Goal: Transaction & Acquisition: Purchase product/service

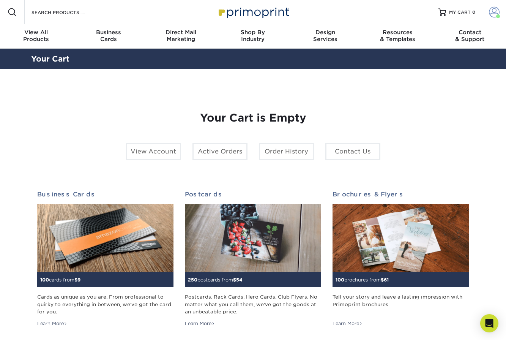
click at [494, 12] on span at bounding box center [494, 12] width 11 height 11
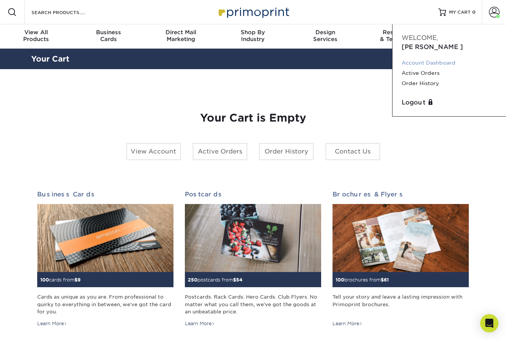
click at [429, 58] on link "Account Dashboard" at bounding box center [449, 63] width 95 height 10
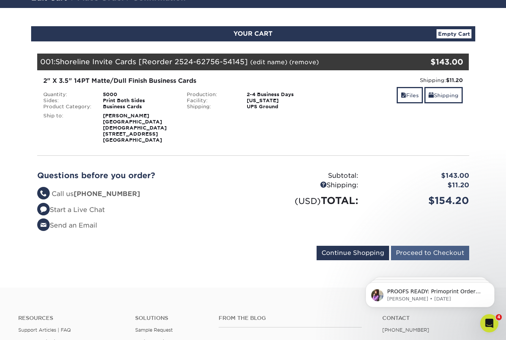
click at [406, 246] on input "Proceed to Checkout" at bounding box center [430, 253] width 78 height 14
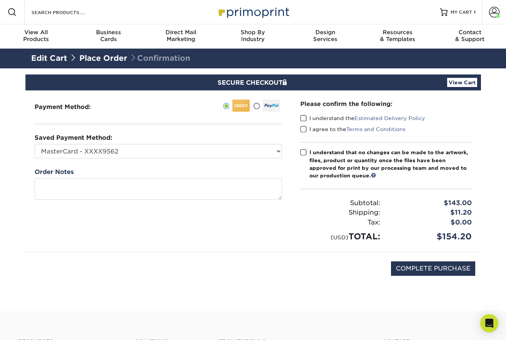
click at [180, 160] on div "Payment Method:" at bounding box center [158, 170] width 266 height 161
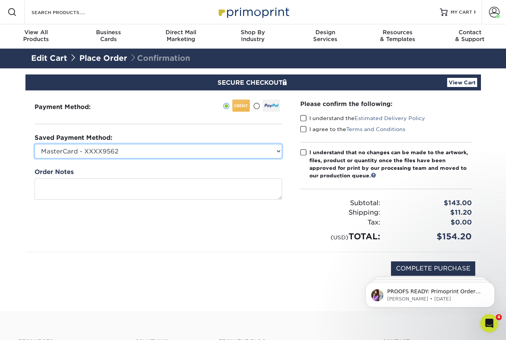
select select
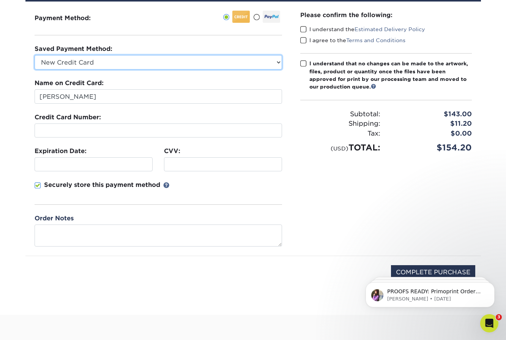
scroll to position [97, 0]
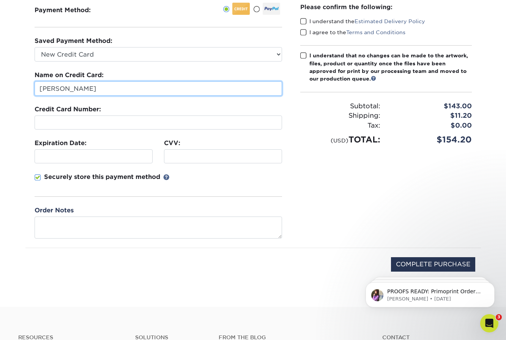
drag, startPoint x: 120, startPoint y: 89, endPoint x: -38, endPoint y: 91, distance: 158.8
click at [0, 91] on html "Resources Menu Search Products Account Welcome, Natalie Account Dashboard Activ…" at bounding box center [253, 216] width 506 height 626
type input "J"
type input "a"
type input "Karin Kriel"
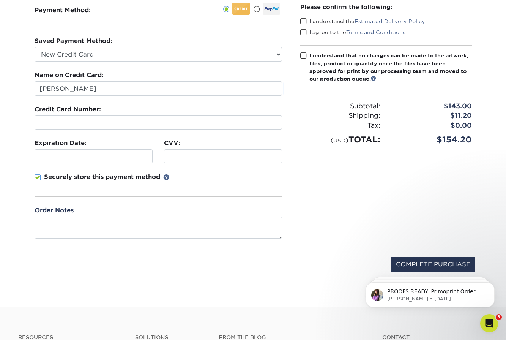
click at [175, 147] on label "CVV:" at bounding box center [172, 143] width 16 height 9
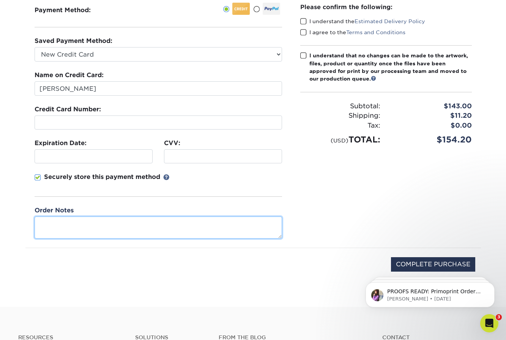
click at [121, 234] on textarea at bounding box center [159, 228] width 248 height 22
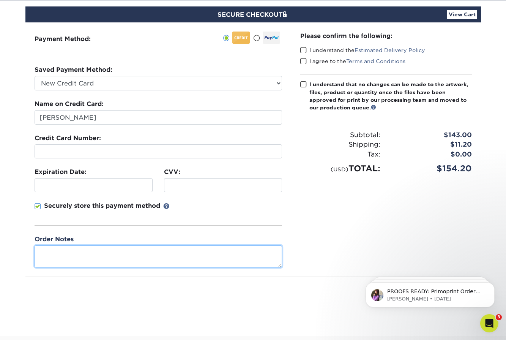
scroll to position [69, 0]
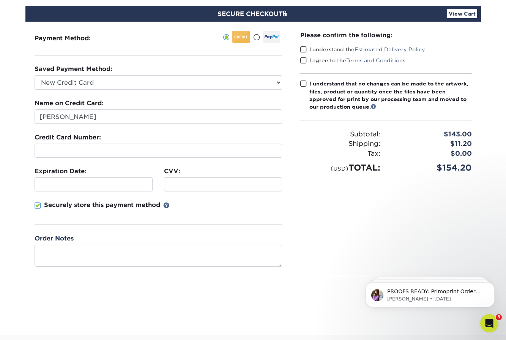
click at [305, 51] on span at bounding box center [304, 49] width 6 height 7
click at [0, 0] on input "I understand the Estimated Delivery Policy" at bounding box center [0, 0] width 0 height 0
click at [305, 58] on span at bounding box center [304, 60] width 6 height 7
click at [0, 0] on input "I agree to the Terms and Conditions" at bounding box center [0, 0] width 0 height 0
click at [299, 87] on div "Please confirm the following: I understand the Estimated Delivery Policy I agre…" at bounding box center [386, 149] width 190 height 254
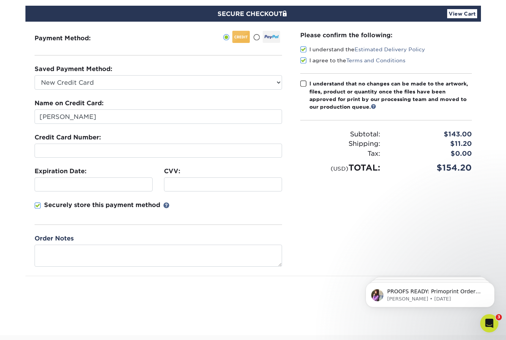
click at [301, 84] on span at bounding box center [304, 83] width 6 height 7
click at [0, 0] on input "I understand that no changes can be made to the artwork, files, product or quan…" at bounding box center [0, 0] width 0 height 0
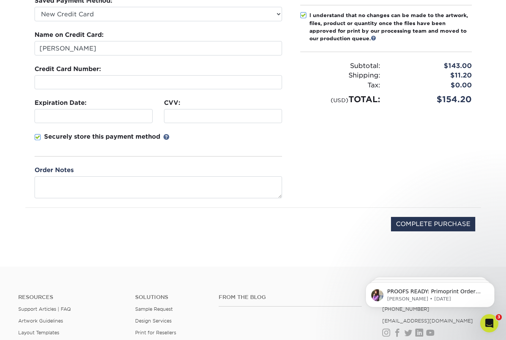
scroll to position [147, 0]
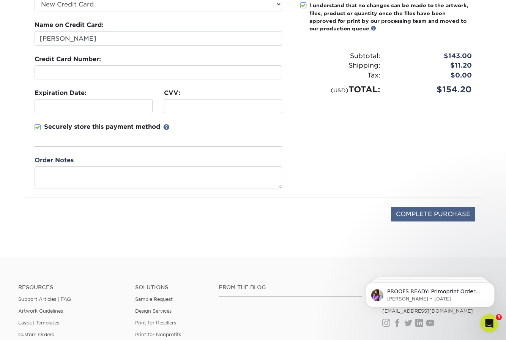
click at [412, 212] on input "COMPLETE PURCHASE" at bounding box center [433, 214] width 84 height 14
type input "PROCESSING, PLEASE WAIT..."
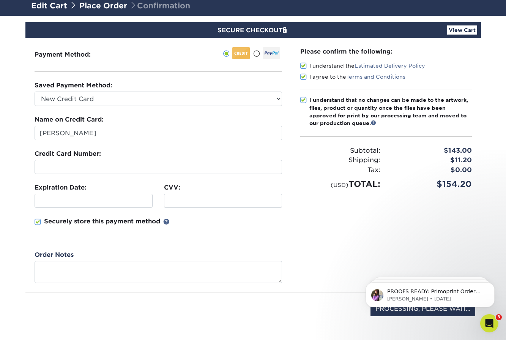
scroll to position [72, 0]
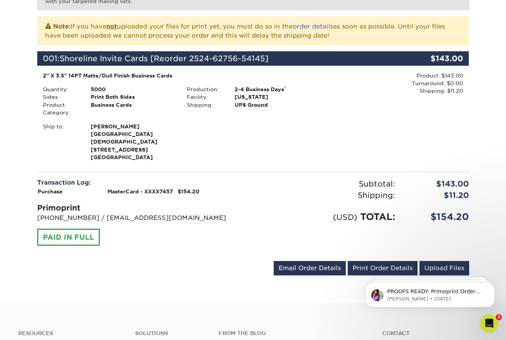
scroll to position [161, 0]
